Goal: Task Accomplishment & Management: Use online tool/utility

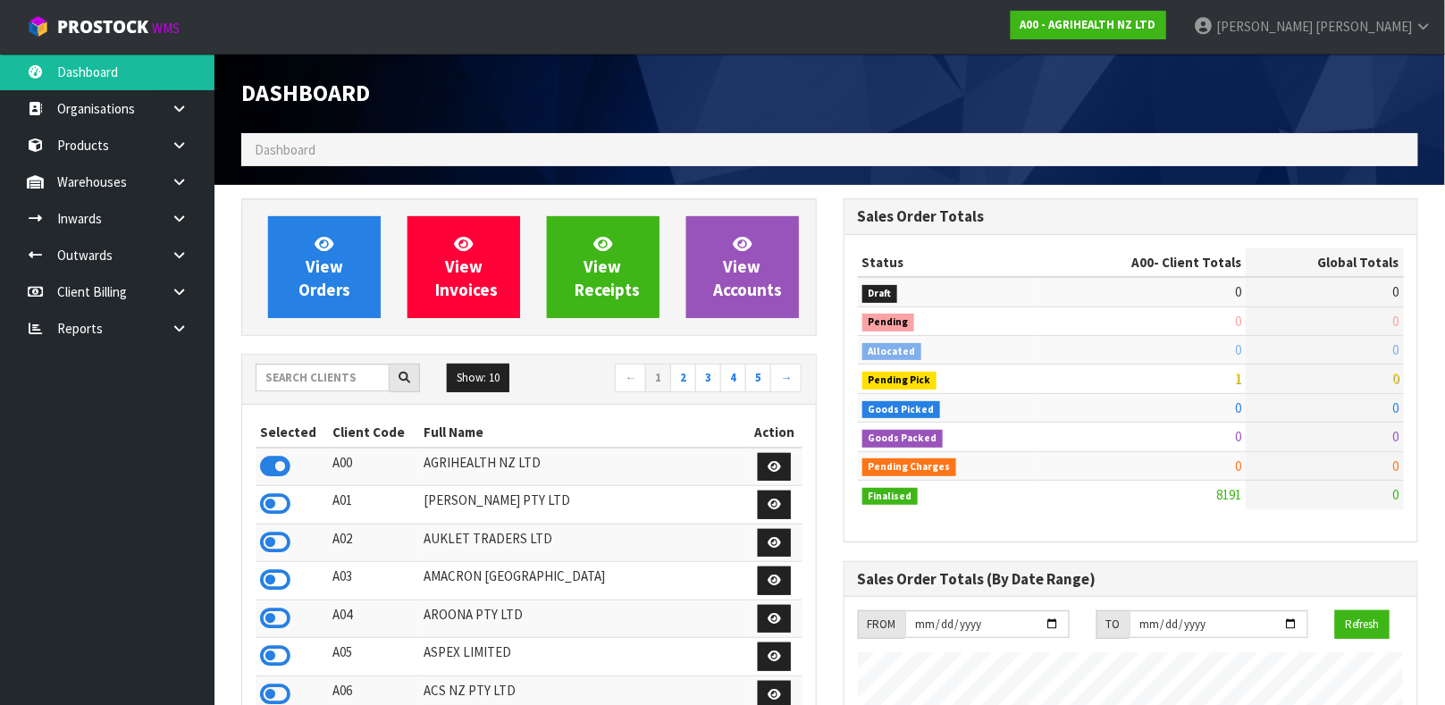
scroll to position [1356, 601]
click at [340, 376] on input "text" at bounding box center [323, 378] width 134 height 28
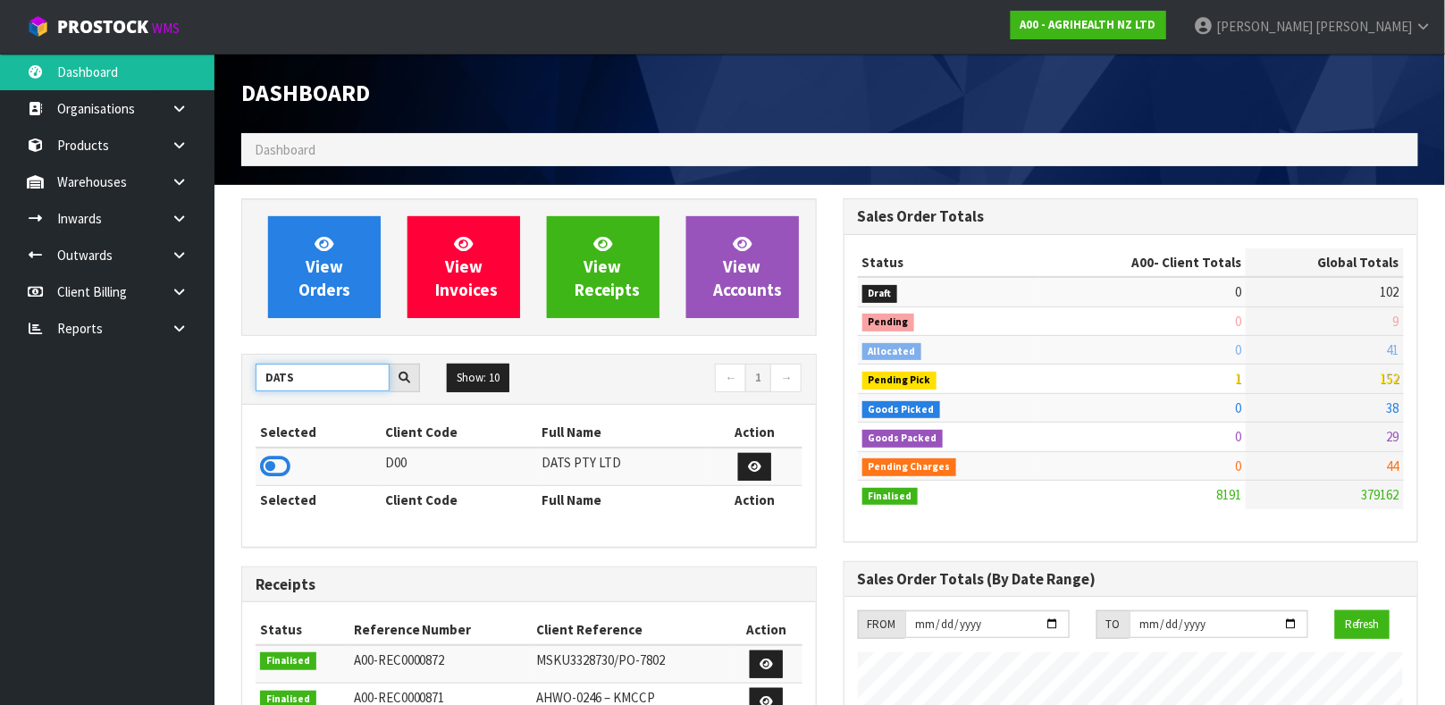
type input "DATS"
click at [289, 467] on icon at bounding box center [275, 466] width 30 height 27
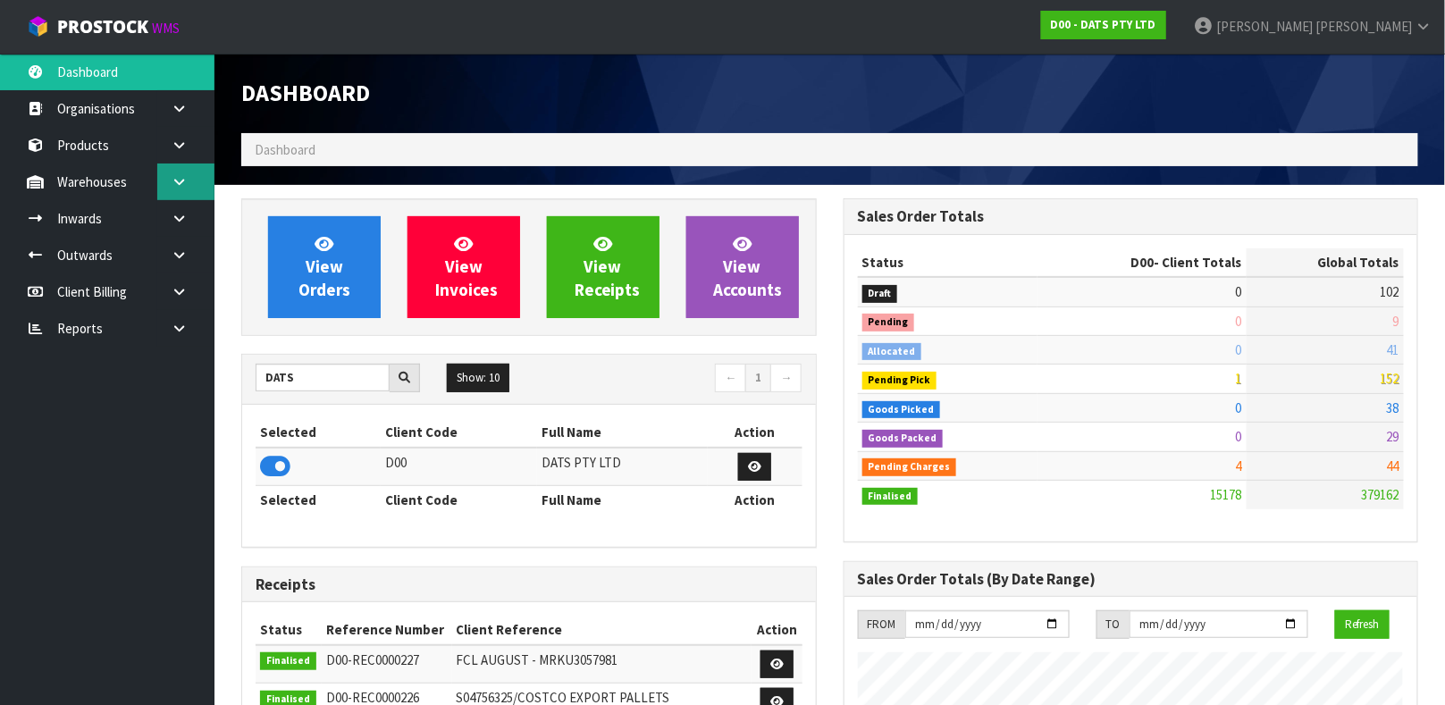
scroll to position [1393, 601]
click at [189, 198] on link at bounding box center [185, 182] width 57 height 37
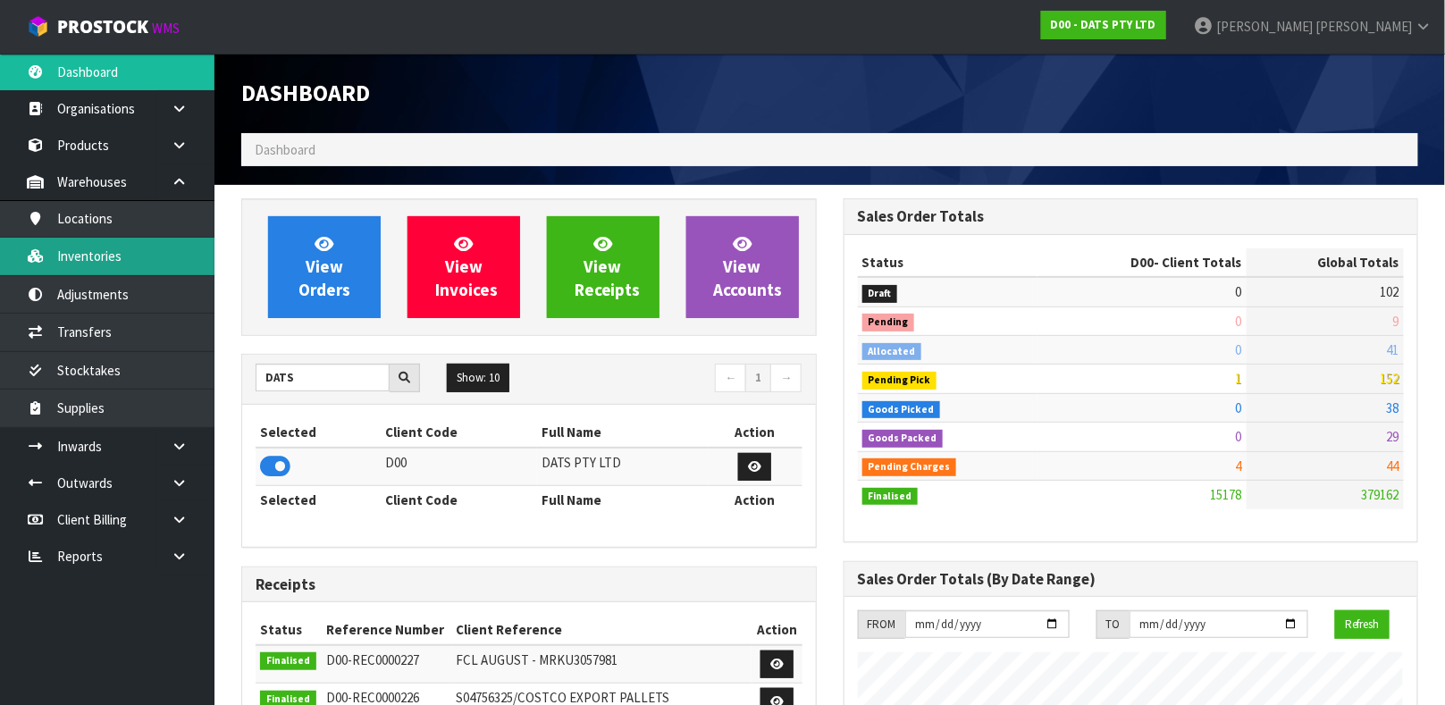
click at [163, 238] on link "Inventories" at bounding box center [107, 256] width 214 height 37
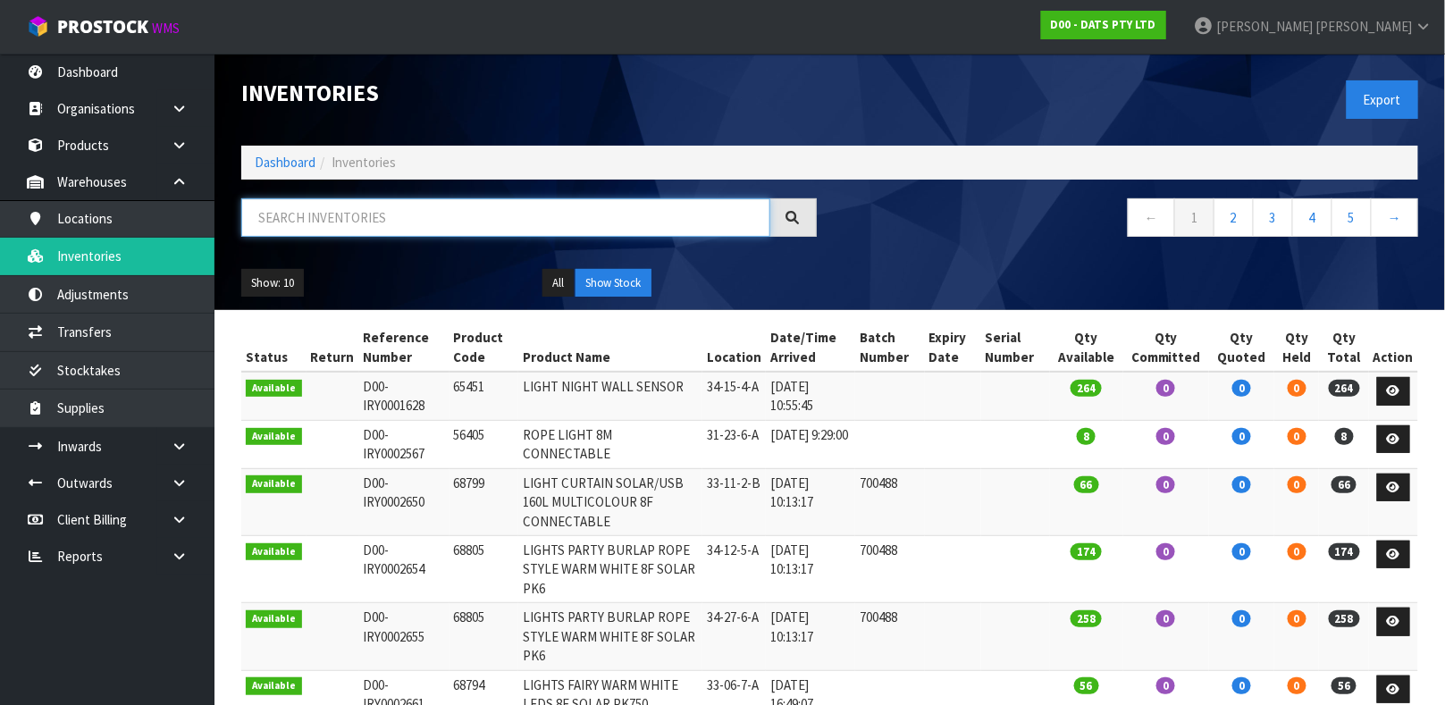
click at [308, 209] on input "text" at bounding box center [505, 217] width 529 height 38
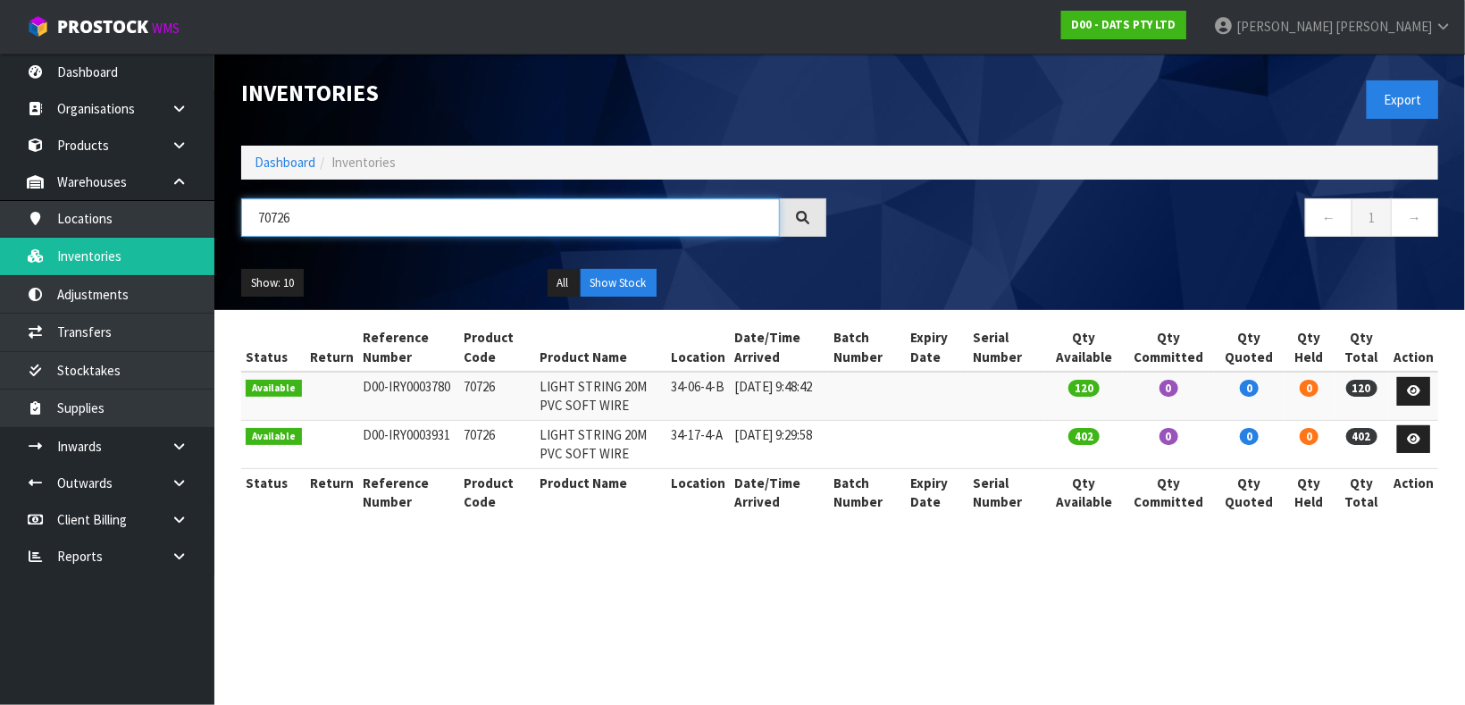
type input "70726"
drag, startPoint x: 296, startPoint y: 217, endPoint x: 215, endPoint y: 239, distance: 83.2
click at [215, 239] on header "Inventories Export Dashboard Inventories 70726 ← 1 → Show: 10 5 10 25 50 All Sh…" at bounding box center [839, 182] width 1251 height 256
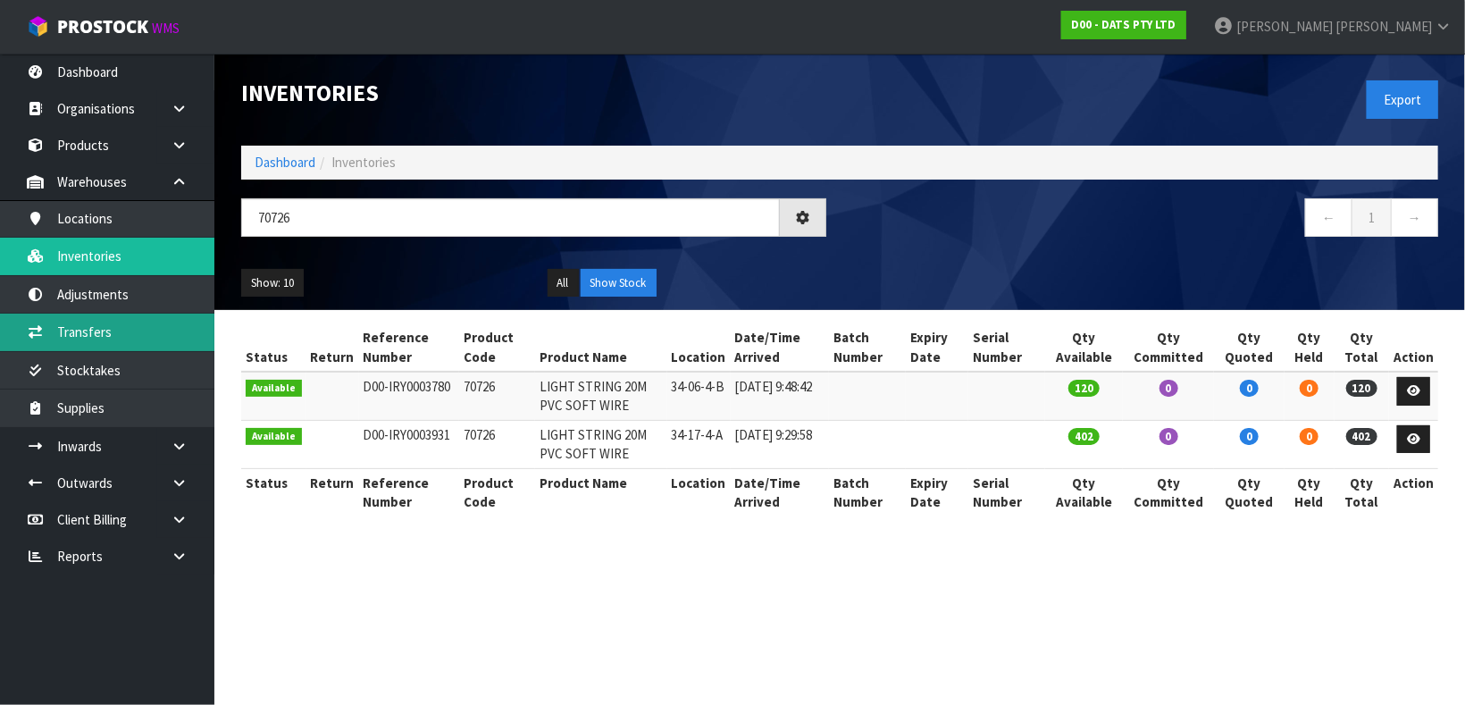
click at [154, 337] on link "Transfers" at bounding box center [107, 332] width 214 height 37
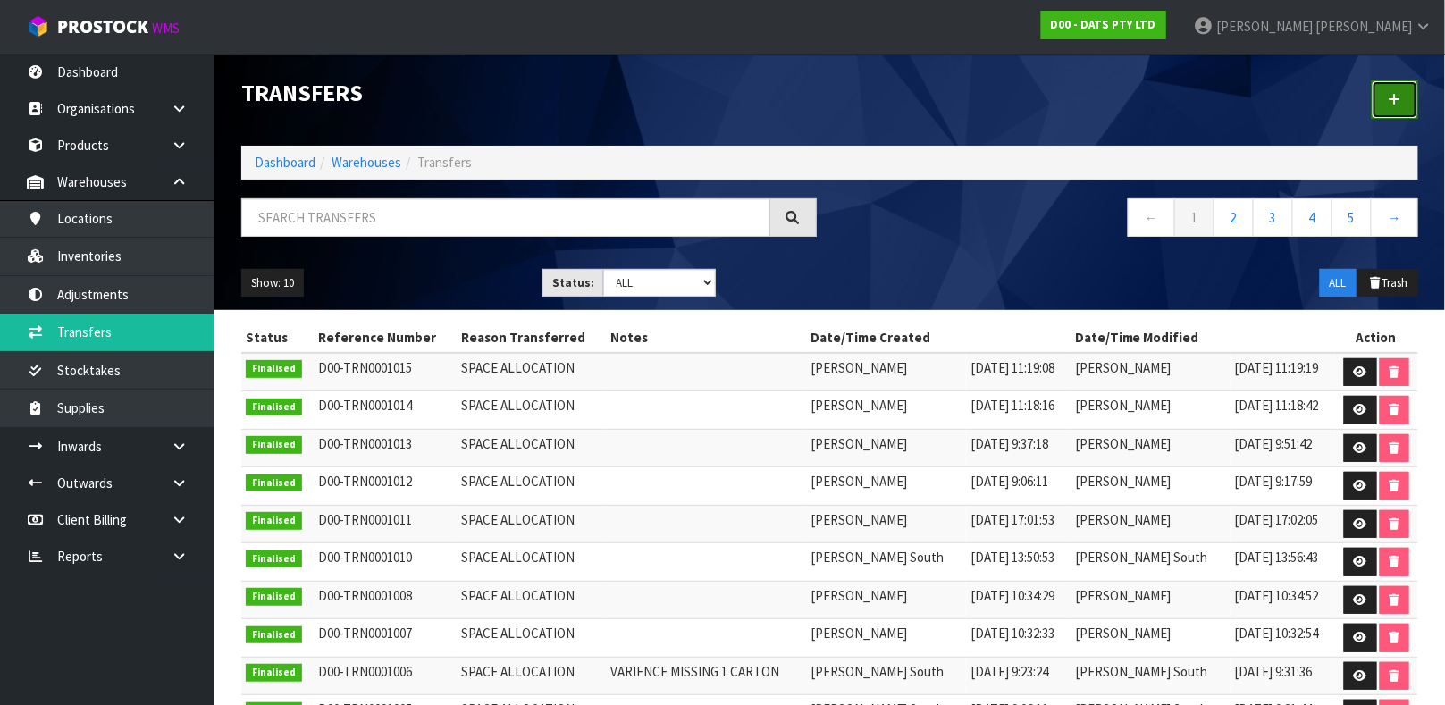
click at [1392, 112] on link at bounding box center [1395, 99] width 46 height 38
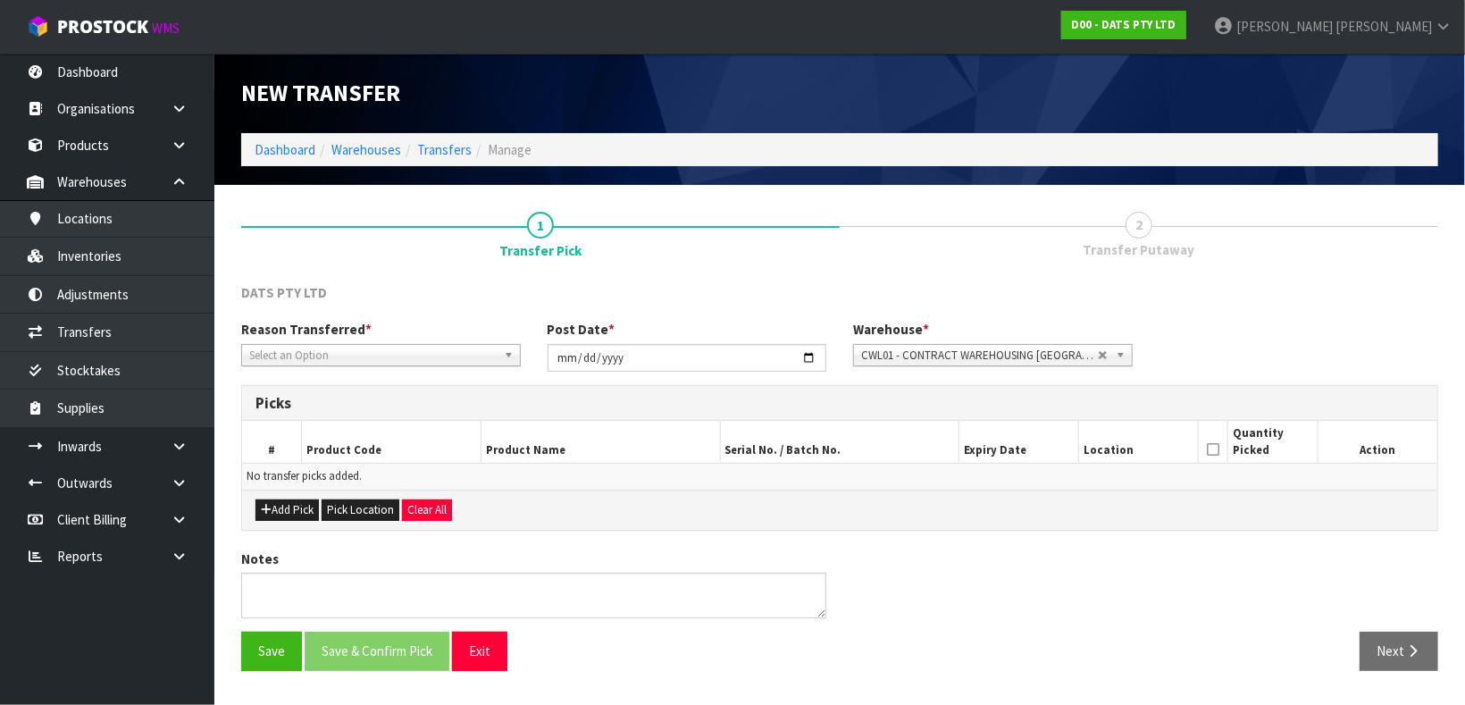
click at [424, 339] on div "Reason Transferred * Space Allocation Damage Expired Stock Repair QA Select an …" at bounding box center [381, 343] width 306 height 46
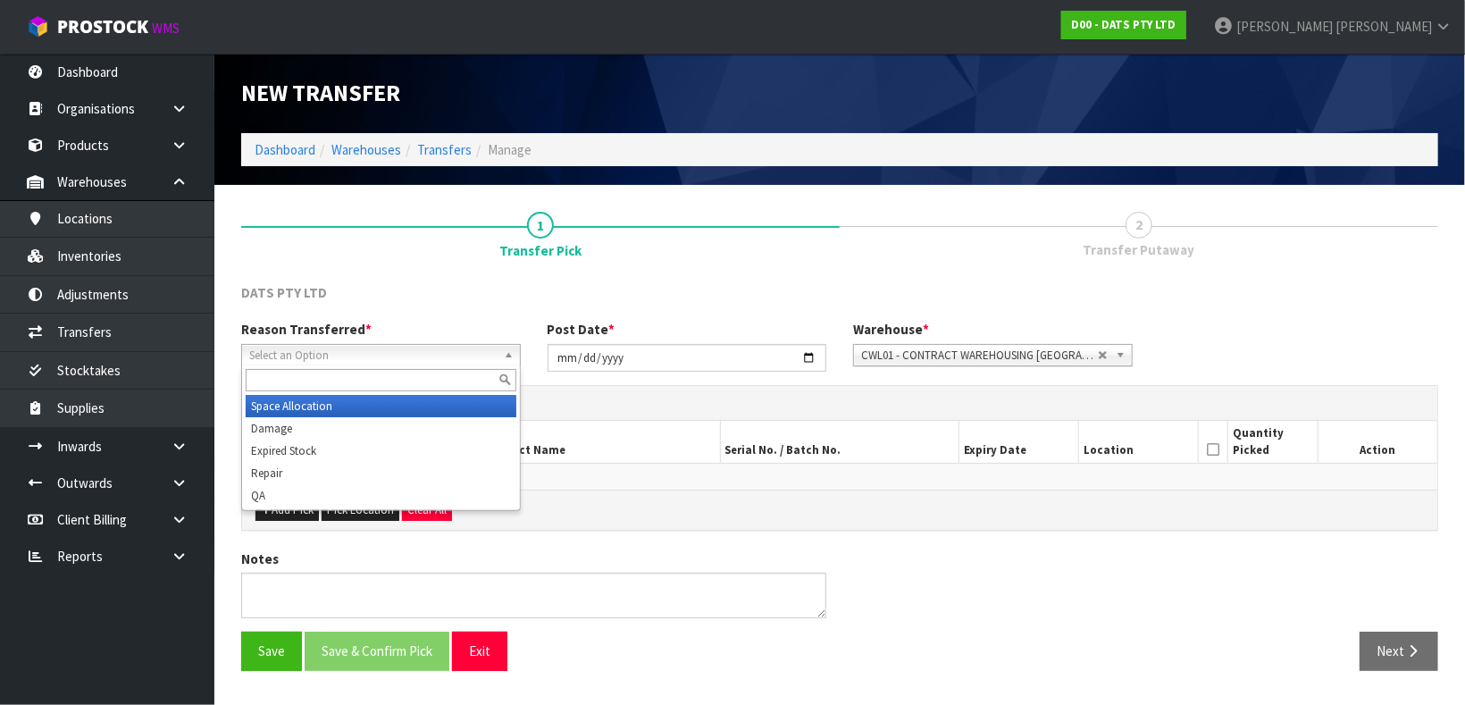
click at [419, 354] on span "Select an Option" at bounding box center [373, 355] width 248 height 21
click at [318, 410] on li "Space Allocation" at bounding box center [381, 406] width 271 height 22
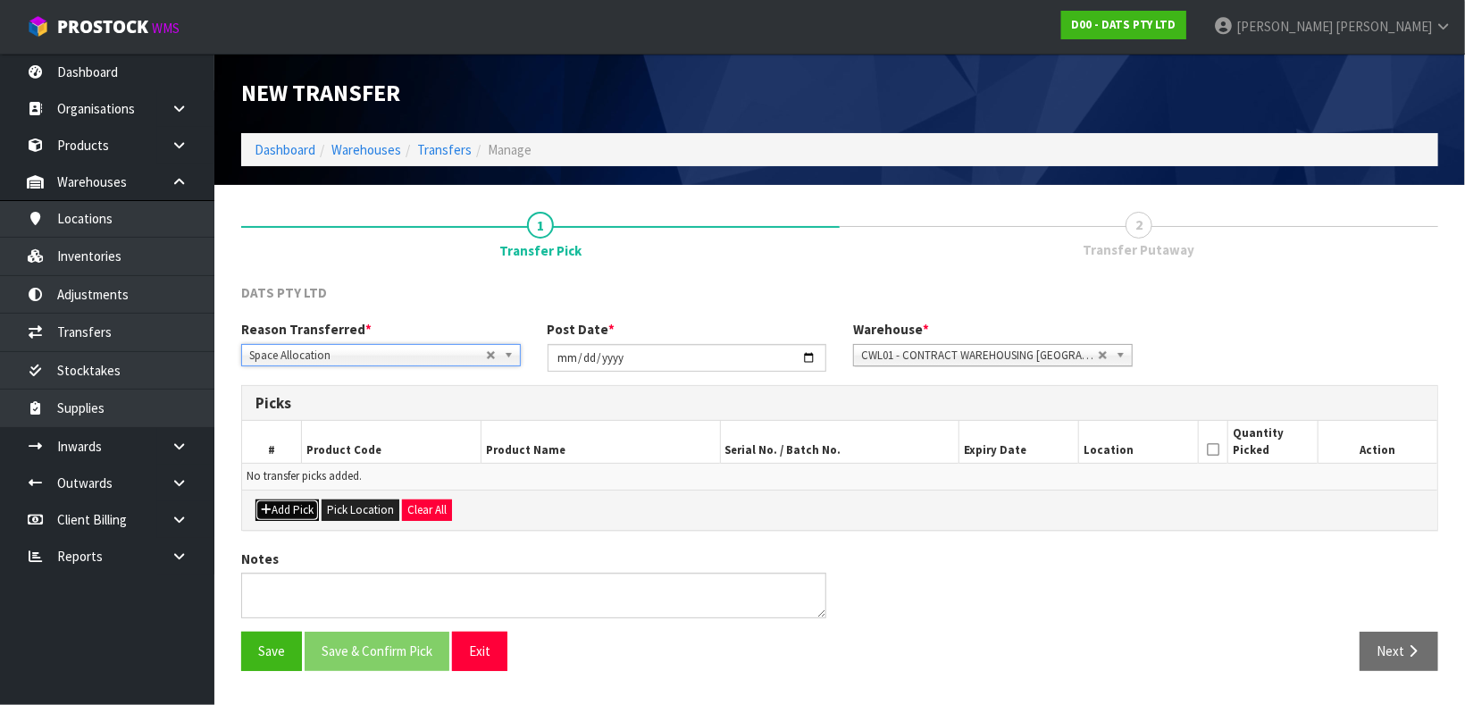
click at [298, 508] on button "Add Pick" at bounding box center [287, 510] width 63 height 21
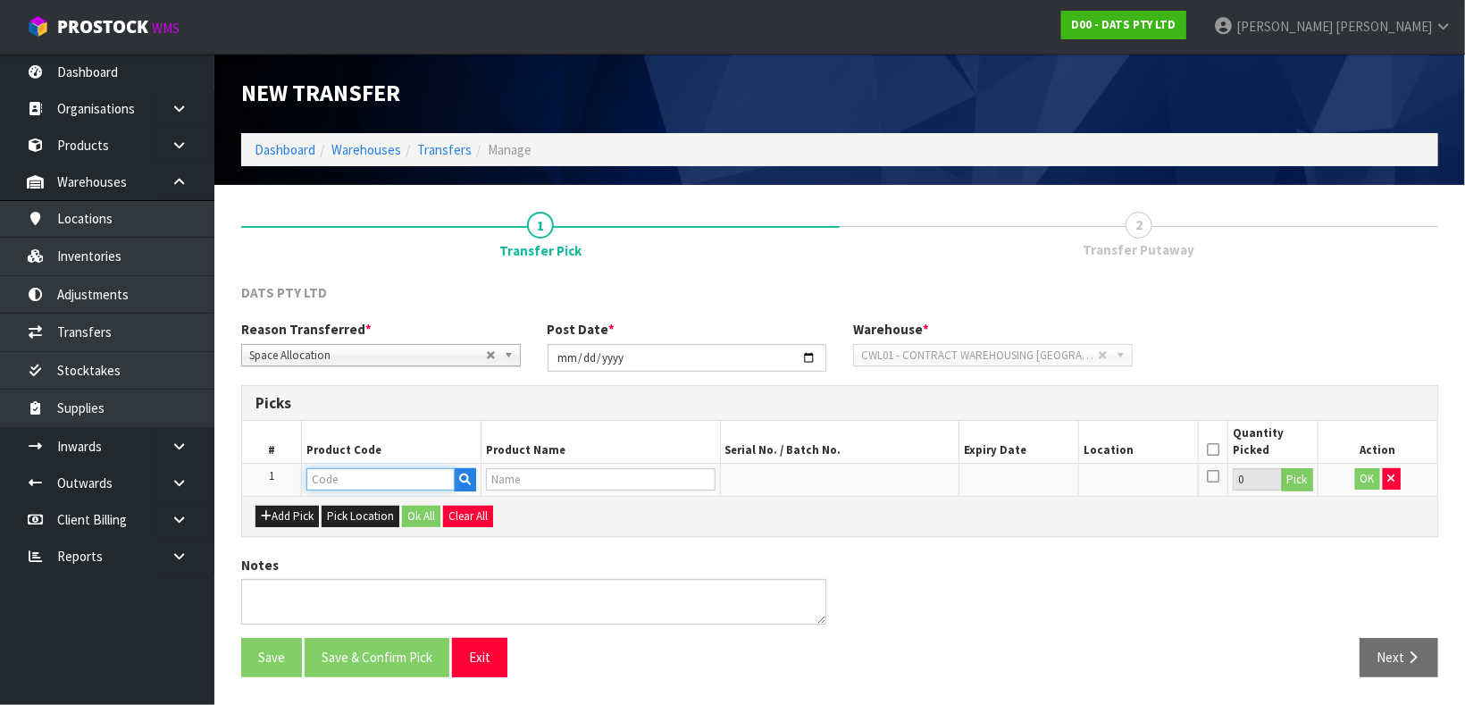
click at [409, 482] on input "text" at bounding box center [380, 479] width 148 height 22
paste input "70726"
type input "70726"
type input "LIGHT STRING 20M PVC SOFT WIRE"
type input "70726"
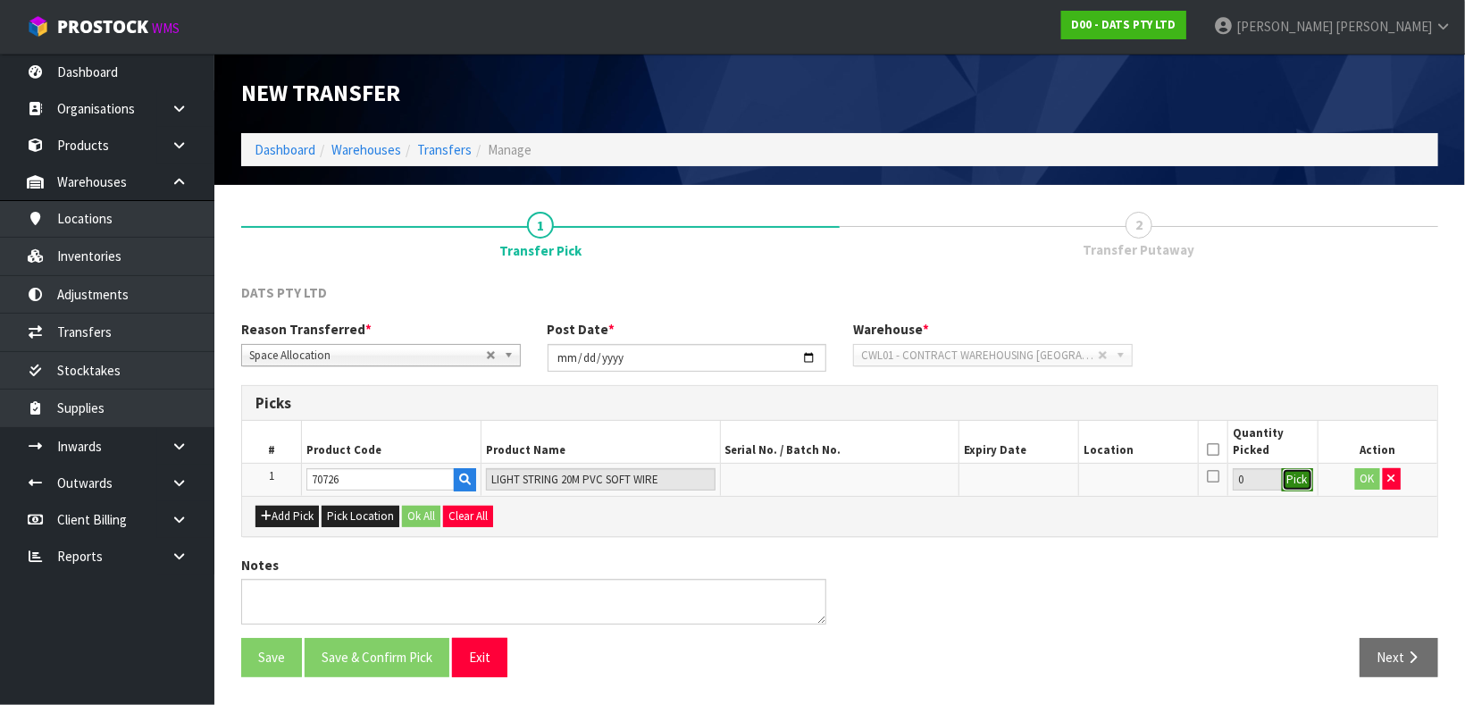
click at [1310, 483] on button "Pick" at bounding box center [1297, 479] width 31 height 23
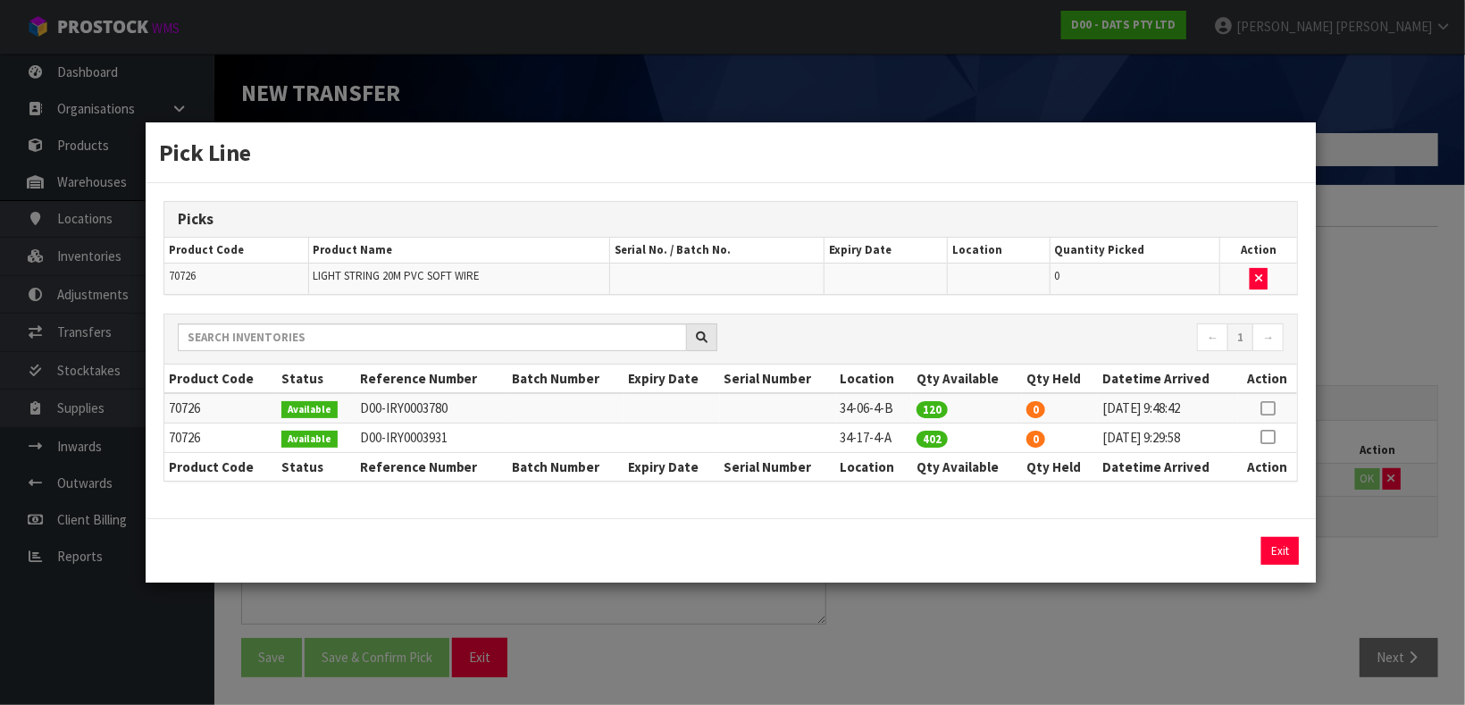
click at [1268, 409] on icon at bounding box center [1268, 408] width 14 height 1
click at [1211, 558] on button "Assign Pick" at bounding box center [1219, 551] width 73 height 28
type input "120"
click at [1277, 441] on td at bounding box center [1267, 437] width 59 height 29
click at [1256, 441] on td at bounding box center [1267, 437] width 59 height 29
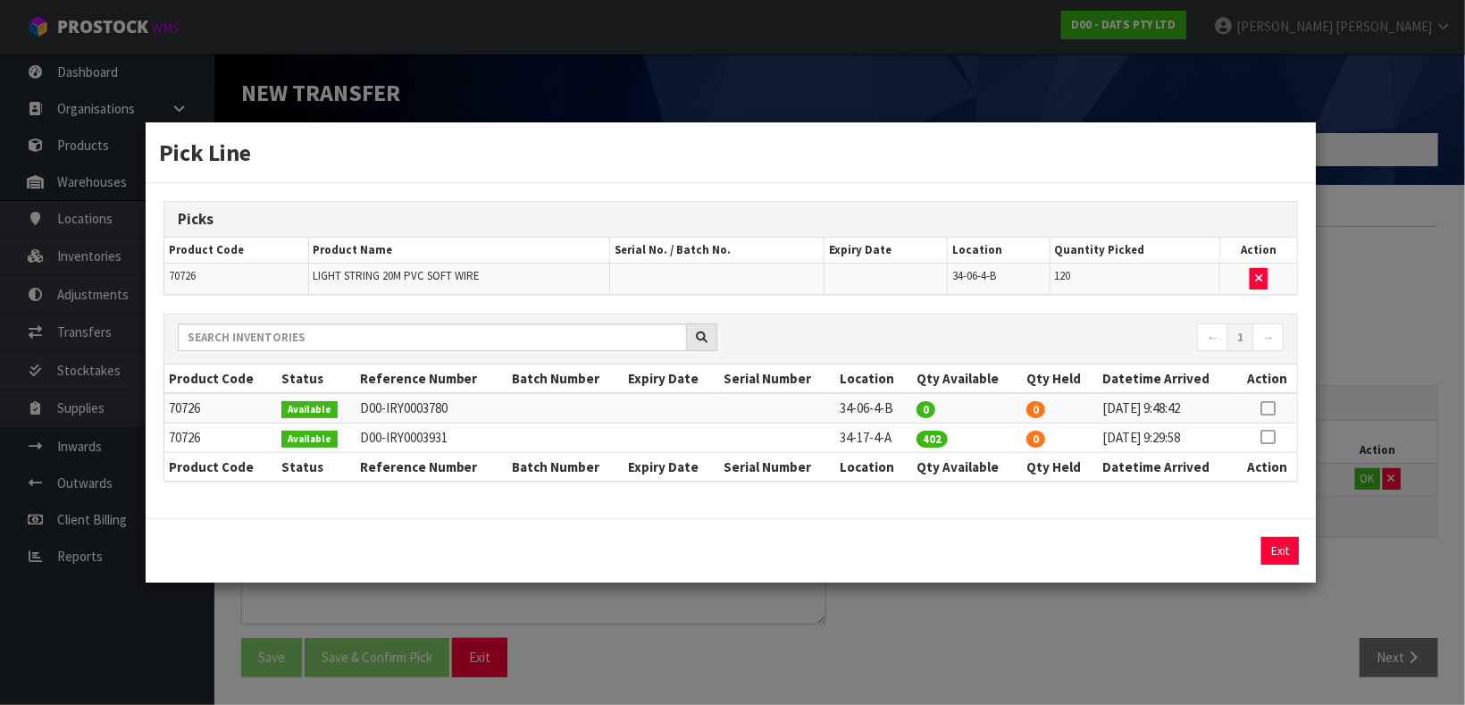
click at [1274, 442] on td at bounding box center [1267, 437] width 59 height 29
click at [1269, 438] on icon at bounding box center [1268, 437] width 14 height 1
click at [1225, 542] on button "Assign Pick" at bounding box center [1219, 551] width 73 height 28
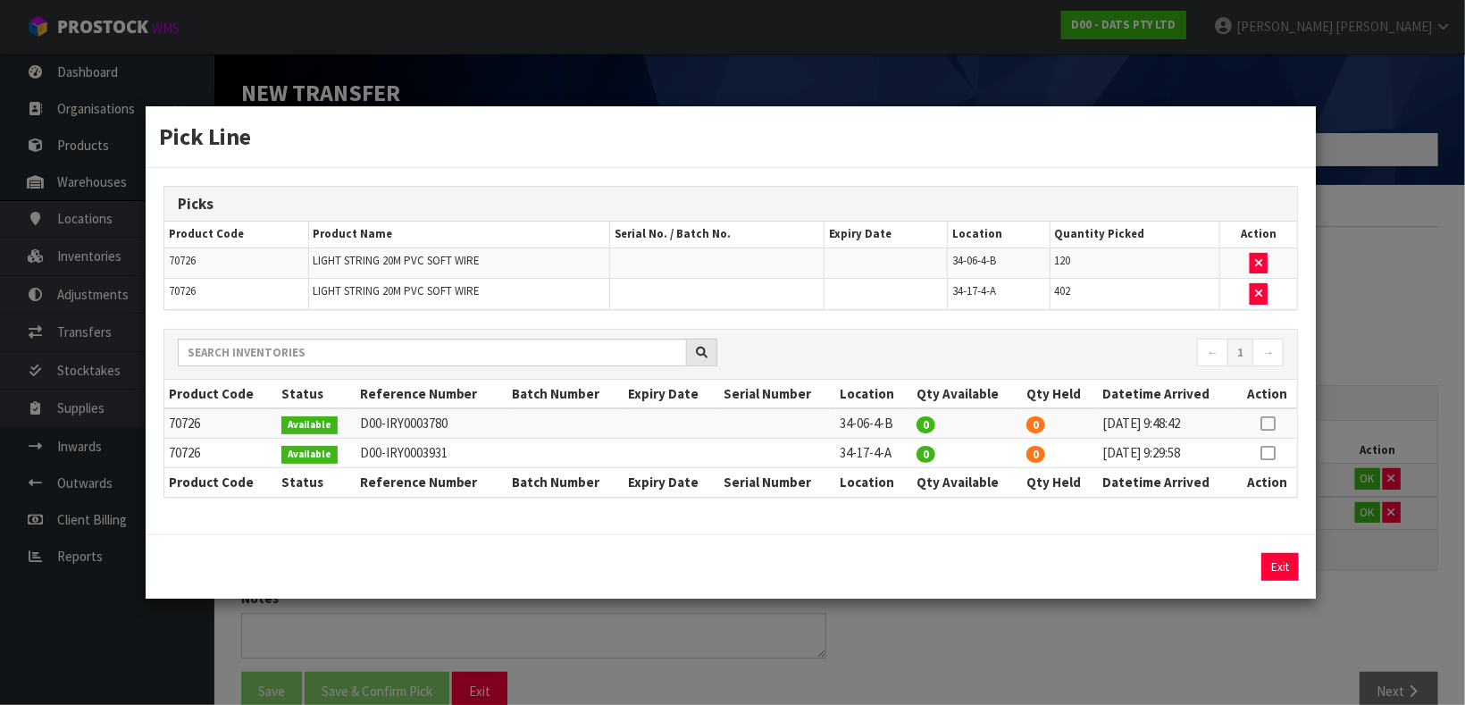
click at [1369, 493] on div "Pick Line Picks Product Code Product Name Serial No. / Batch No. Expiry Date Lo…" at bounding box center [732, 352] width 1465 height 705
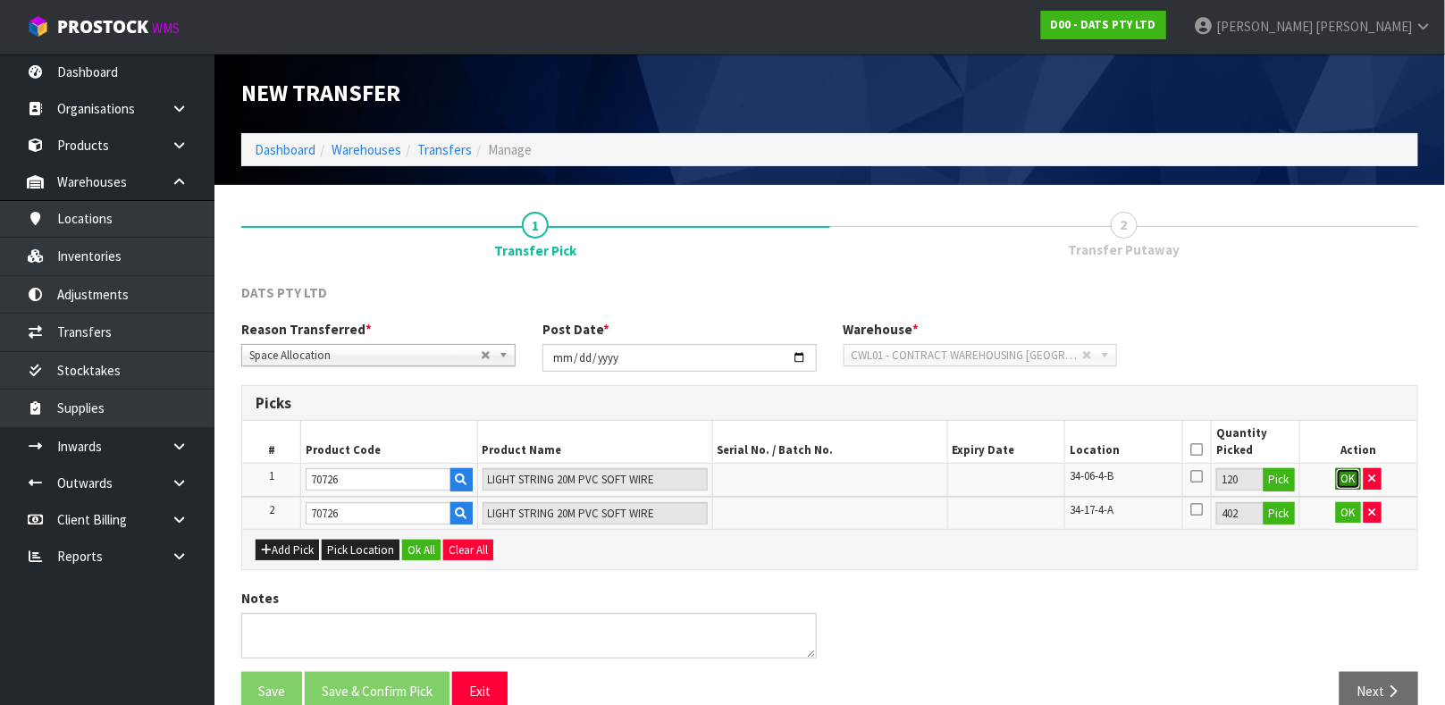
click at [1355, 478] on button "OK" at bounding box center [1348, 478] width 25 height 21
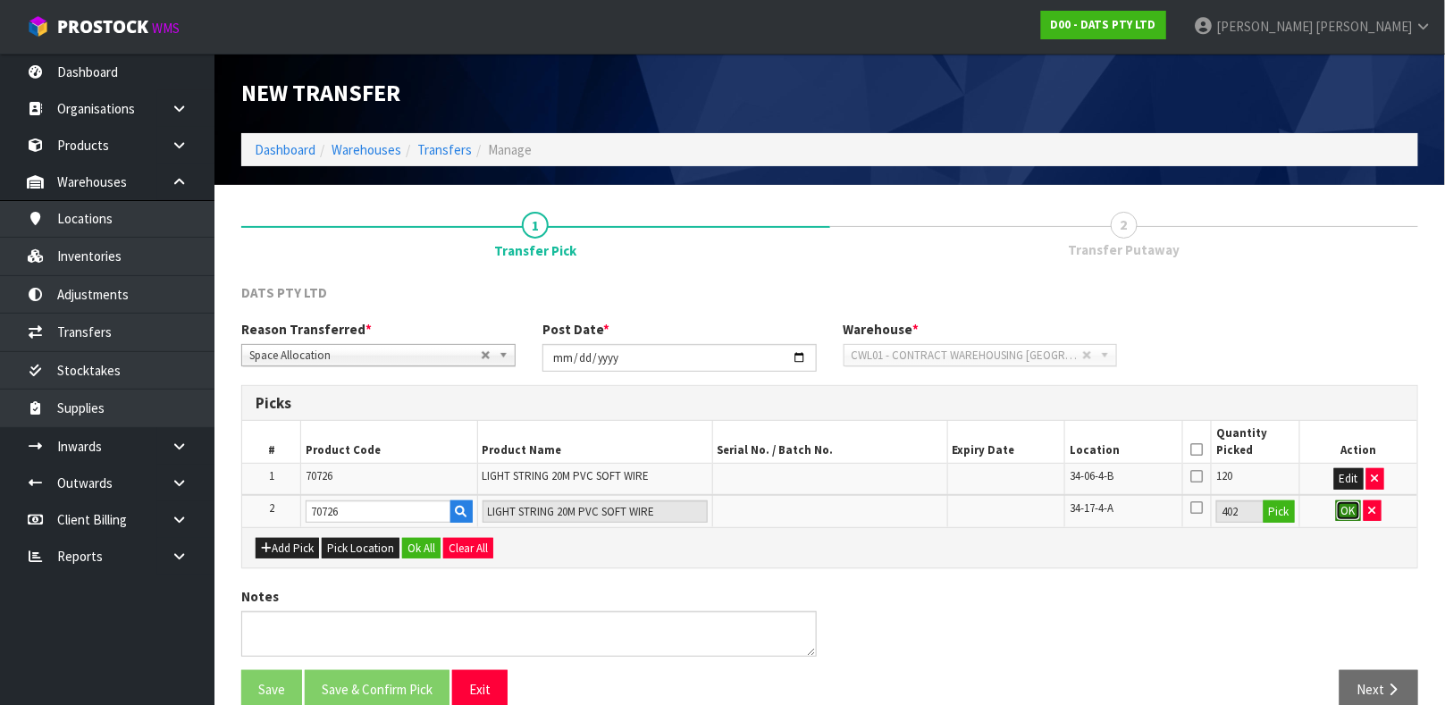
click at [1345, 517] on button "OK" at bounding box center [1348, 510] width 25 height 21
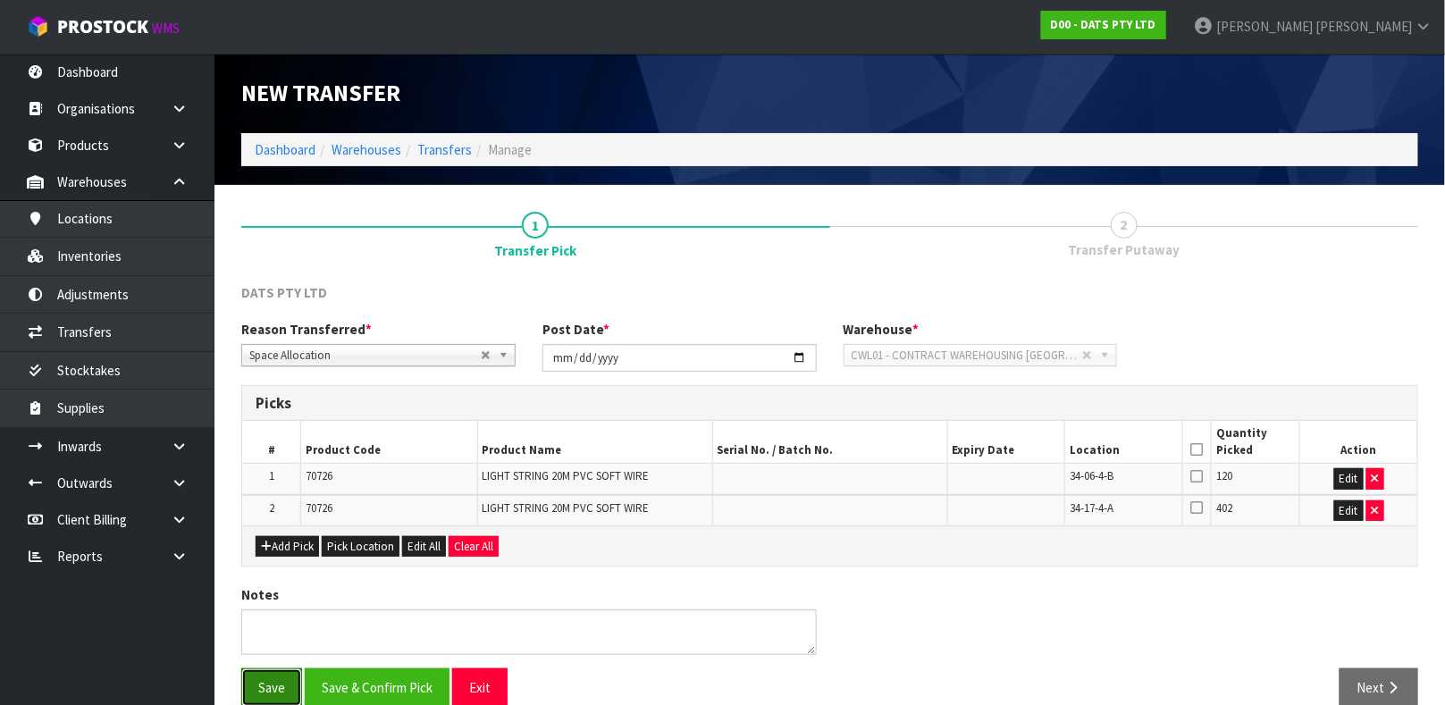
click at [270, 677] on button "Save" at bounding box center [271, 687] width 61 height 38
